Goal: Task Accomplishment & Management: Manage account settings

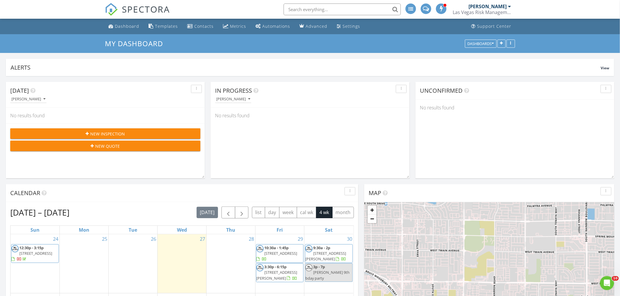
scroll to position [130, 0]
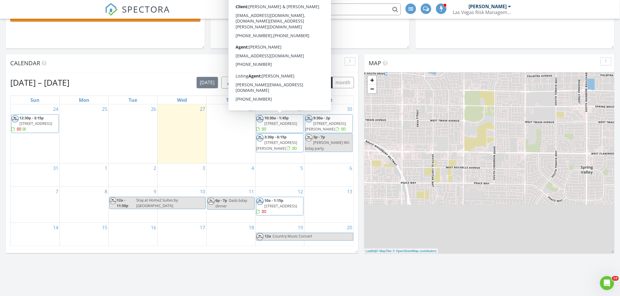
click at [356, 162] on div "Aug 24 – Sep 20, 2025 today list day week cal wk 4 wk month Sun Mon Tue Wed Thu…" at bounding box center [182, 161] width 352 height 179
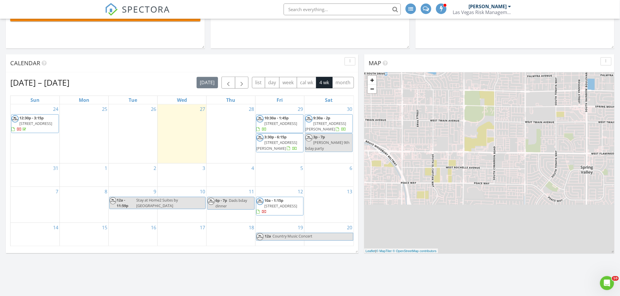
click at [48, 121] on span "5845 Swan Point Pl, Las Vegas 89122" at bounding box center [35, 123] width 33 height 5
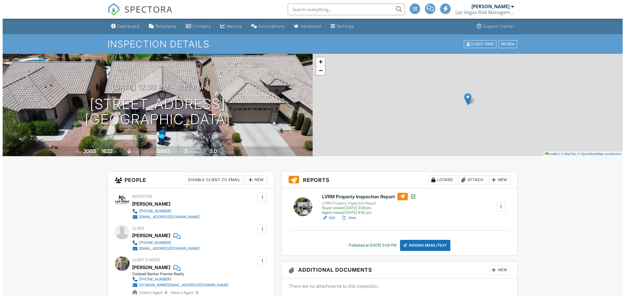
scroll to position [390, 0]
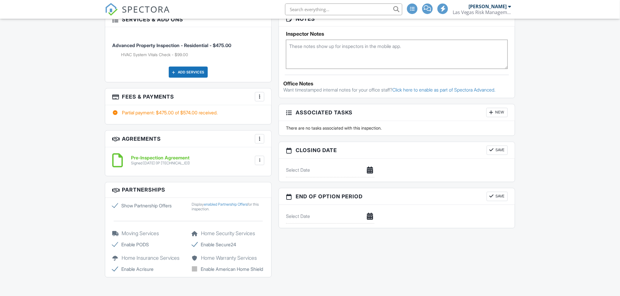
click at [258, 98] on div at bounding box center [260, 97] width 6 height 6
click at [274, 116] on li "Edit Fees & Payments" at bounding box center [288, 114] width 61 height 15
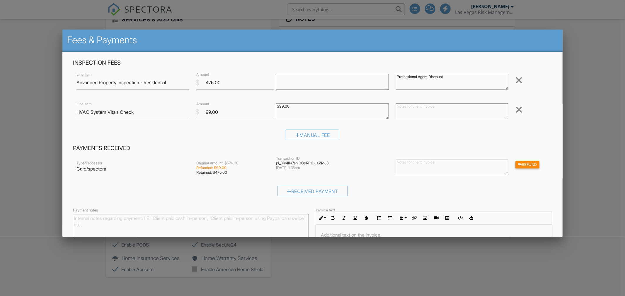
click at [515, 107] on div at bounding box center [518, 109] width 7 height 9
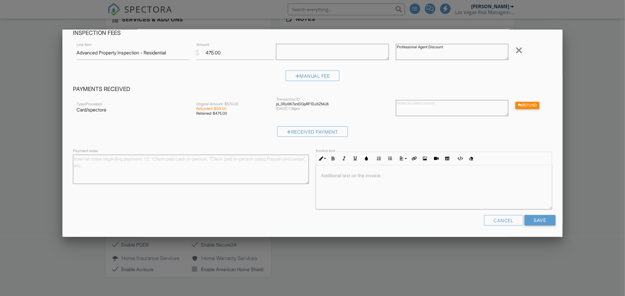
scroll to position [0, 0]
click at [533, 224] on input "Save" at bounding box center [539, 220] width 31 height 11
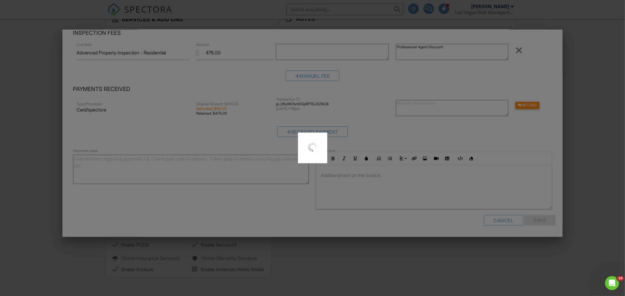
scroll to position [0, 0]
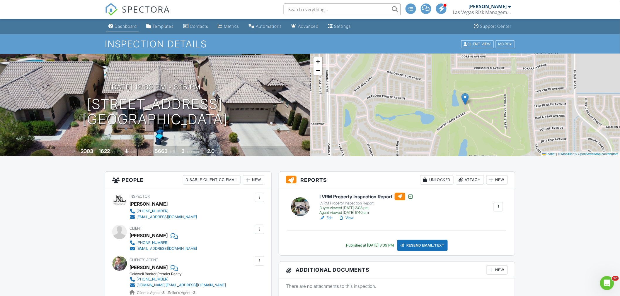
click at [134, 26] on div "Dashboard" at bounding box center [126, 26] width 22 height 5
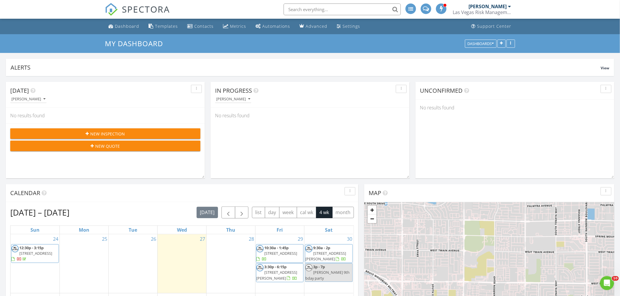
scroll to position [130, 0]
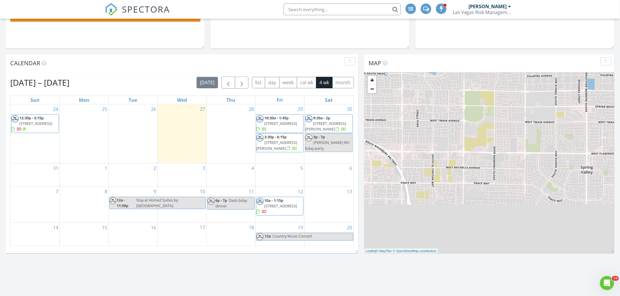
click at [40, 119] on span "12:30p - 3:15p" at bounding box center [31, 117] width 24 height 5
